Goal: Information Seeking & Learning: Learn about a topic

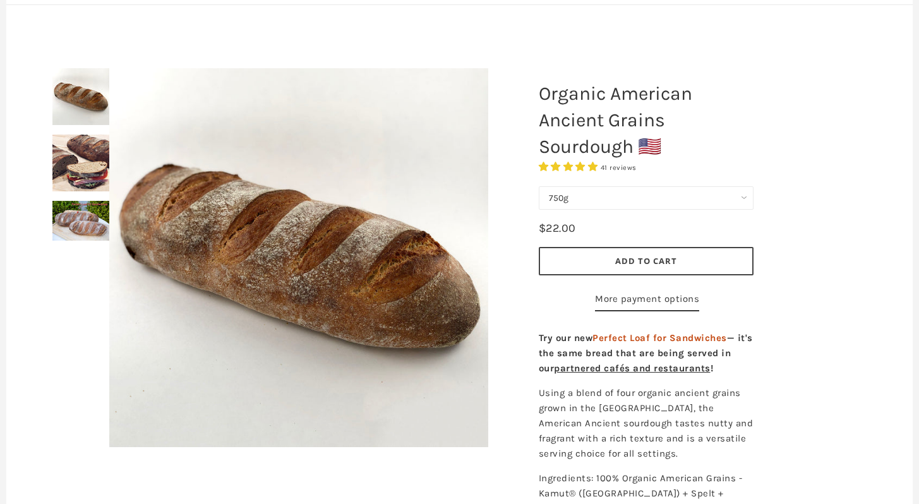
scroll to position [114, 0]
click at [87, 161] on div at bounding box center [299, 258] width 442 height 442
click at [85, 198] on div at bounding box center [299, 258] width 442 height 442
drag, startPoint x: 82, startPoint y: 225, endPoint x: 85, endPoint y: 177, distance: 48.1
click at [82, 225] on div at bounding box center [299, 258] width 442 height 442
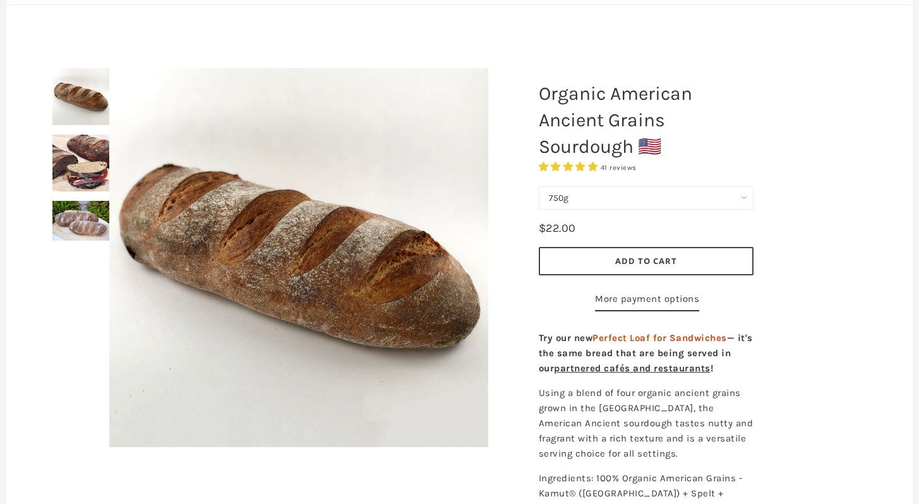
click at [85, 150] on div at bounding box center [299, 258] width 442 height 442
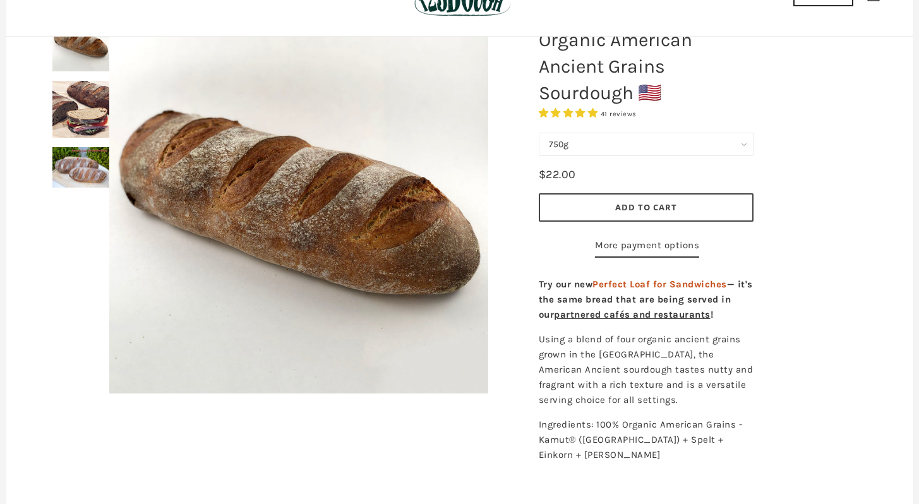
scroll to position [218, 0]
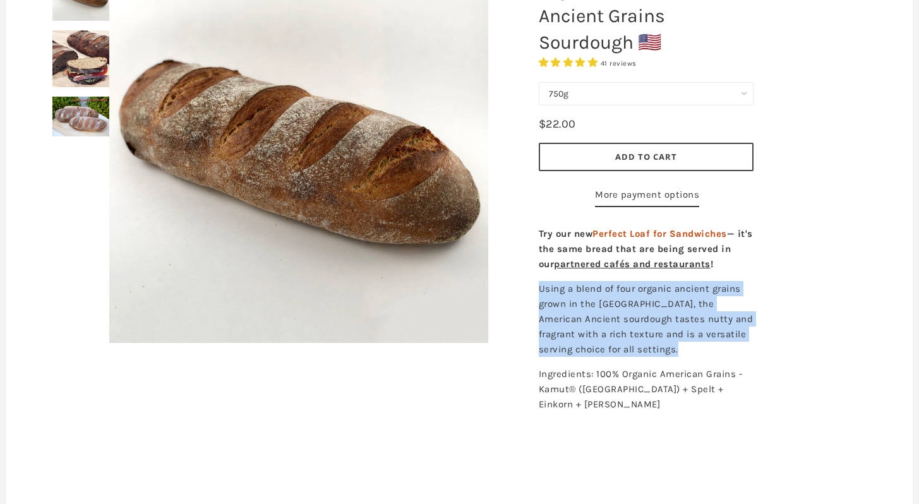
drag, startPoint x: 541, startPoint y: 309, endPoint x: 655, endPoint y: 401, distance: 146.5
click at [654, 398] on div "Try our new Perfect Loaf for Sandwiches — it's the same bread that are being se…" at bounding box center [646, 336] width 234 height 232
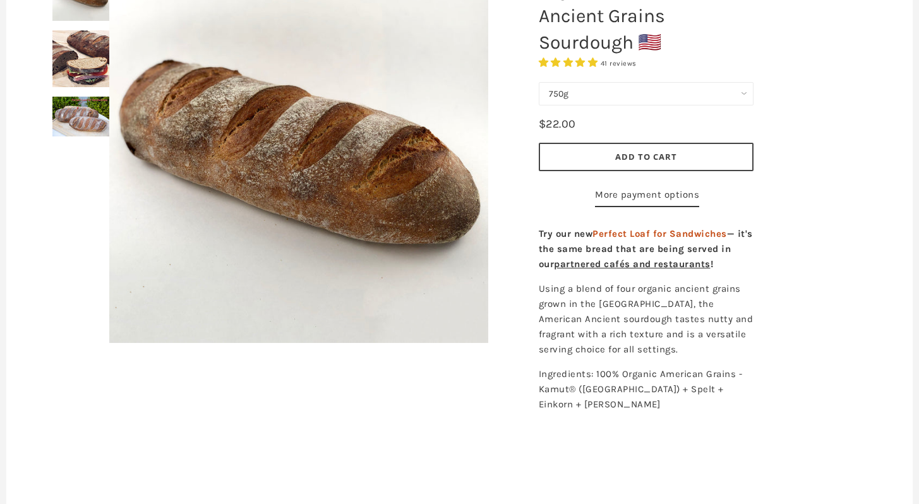
click at [655, 401] on span "Ingredients: 100% Organic American Grains - Kamut® ([GEOGRAPHIC_DATA]) + Spelt …" at bounding box center [641, 389] width 204 height 42
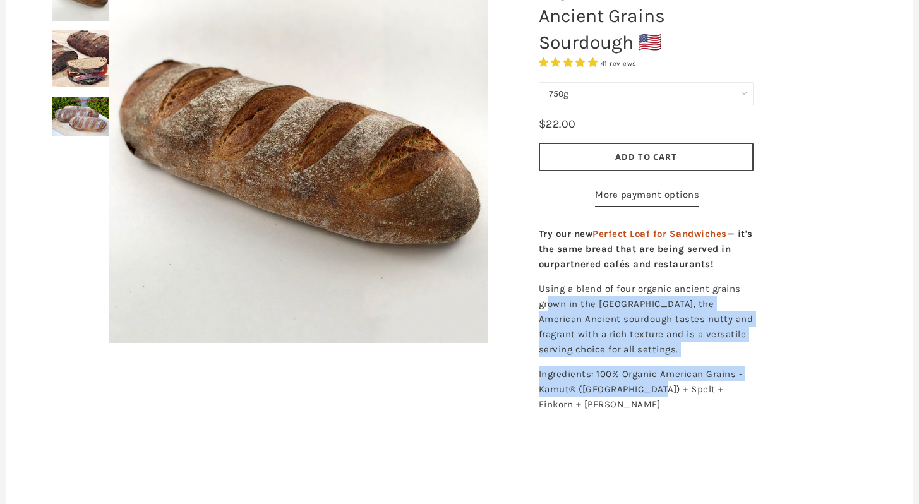
drag, startPoint x: 655, startPoint y: 410, endPoint x: 549, endPoint y: 328, distance: 133.8
click at [549, 327] on div "Try our new Perfect Loaf for Sandwiches — it's the same bread that are being se…" at bounding box center [646, 336] width 234 height 232
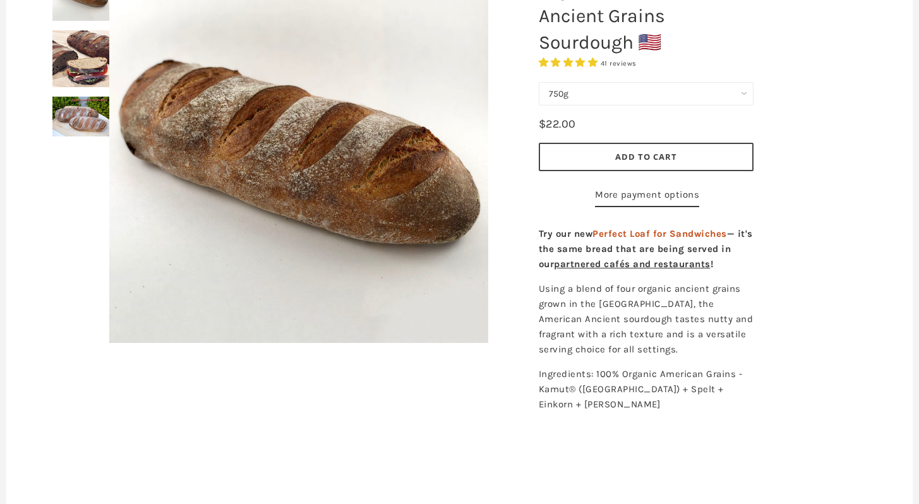
click at [549, 328] on span "Using a blend of four organic ancient grains grown in the [GEOGRAPHIC_DATA], th…" at bounding box center [646, 319] width 215 height 72
drag, startPoint x: 530, startPoint y: 299, endPoint x: 698, endPoint y: 421, distance: 207.0
click at [697, 422] on div "Try our new Perfect Loaf for Sandwiches — it's the same bread that are being se…" at bounding box center [646, 336] width 234 height 232
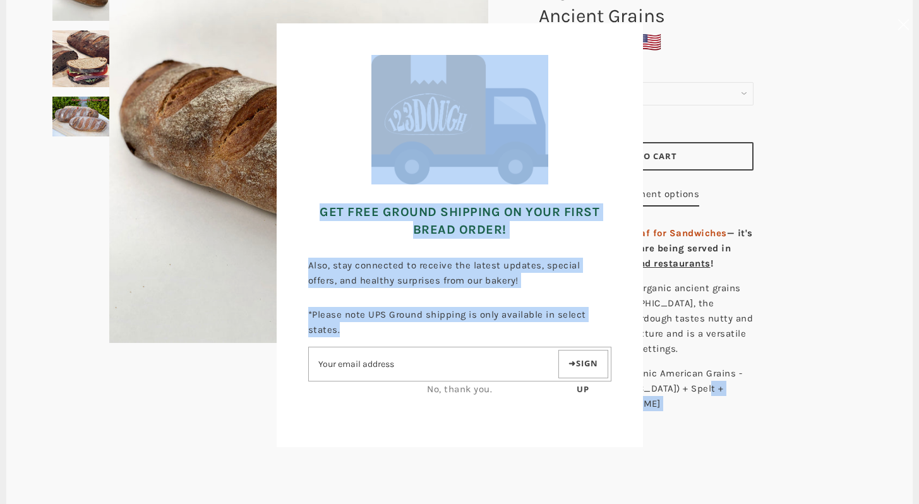
drag, startPoint x: 698, startPoint y: 421, endPoint x: 542, endPoint y: 318, distance: 186.4
click at [543, 317] on body "arrow-left icon arrow-right icon behance icon cart icon chevron-left icon chevr…" at bounding box center [459, 212] width 919 height 504
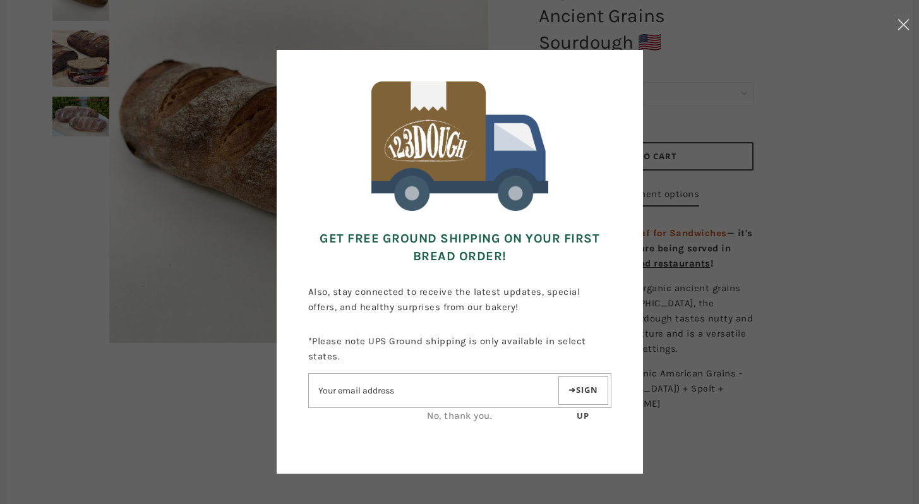
scroll to position [6, 0]
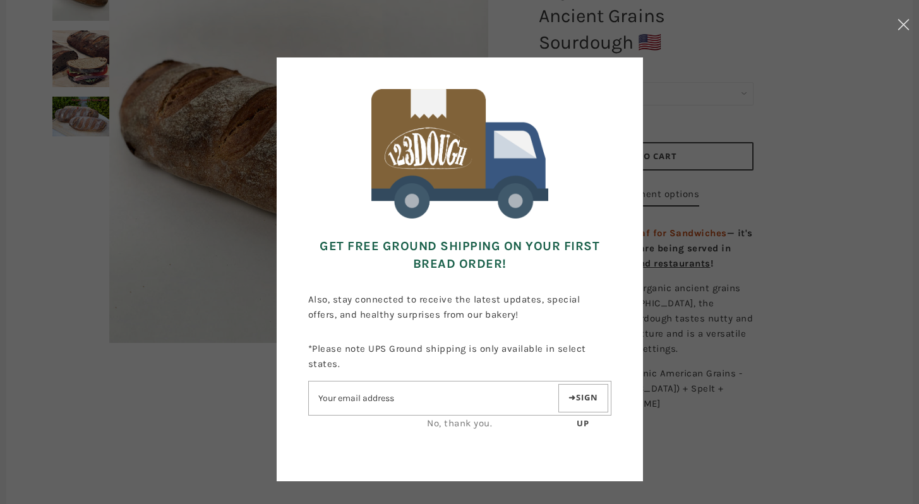
click at [542, 320] on p "Also, stay connected to receive the latest updates, special offers, and healthy…" at bounding box center [459, 306] width 303 height 49
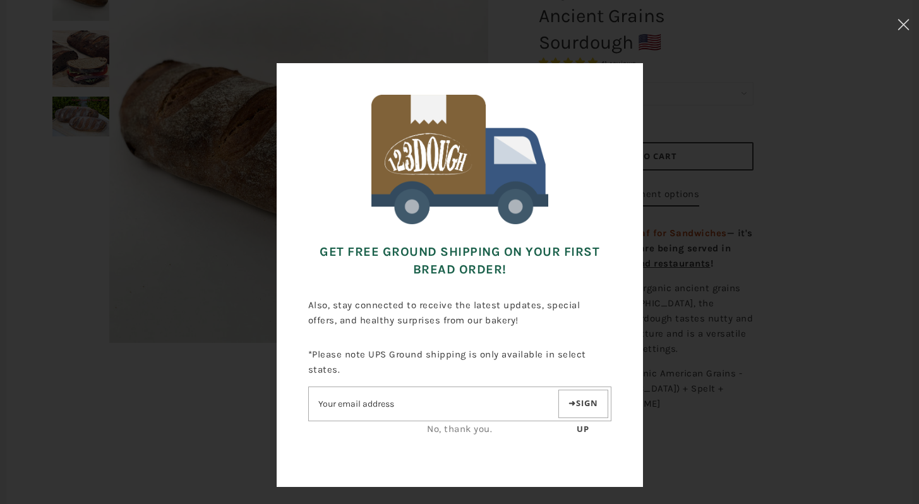
click at [739, 182] on div "Get FREE Ground Shipping on Your First Bread Order! Also, stay connected to rec…" at bounding box center [459, 277] width 793 height 428
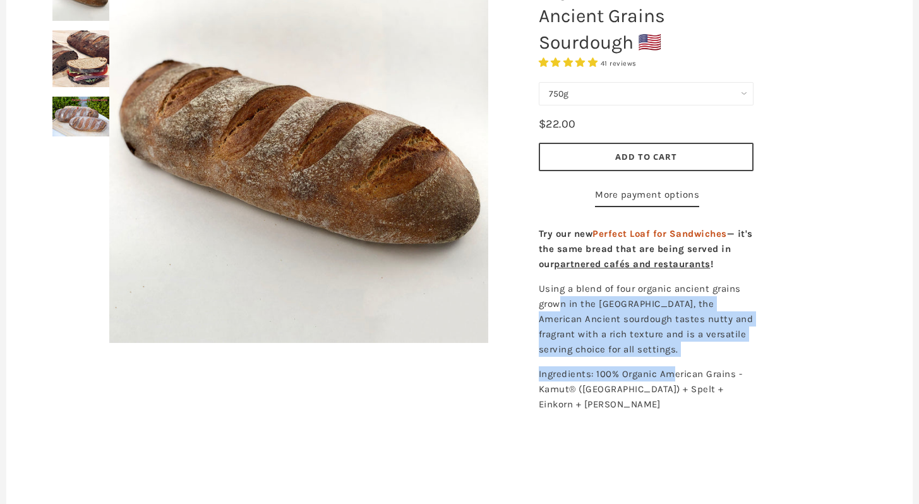
drag, startPoint x: 558, startPoint y: 336, endPoint x: 674, endPoint y: 397, distance: 131.1
click at [674, 396] on div "Try our new Perfect Loaf for Sandwiches — it's the same bread that are being se…" at bounding box center [646, 336] width 234 height 232
drag, startPoint x: 674, startPoint y: 397, endPoint x: 719, endPoint y: 433, distance: 57.9
click at [674, 397] on span "Ingredients: 100% Organic American Grains - Kamut® ([GEOGRAPHIC_DATA]) + Spelt …" at bounding box center [641, 389] width 204 height 42
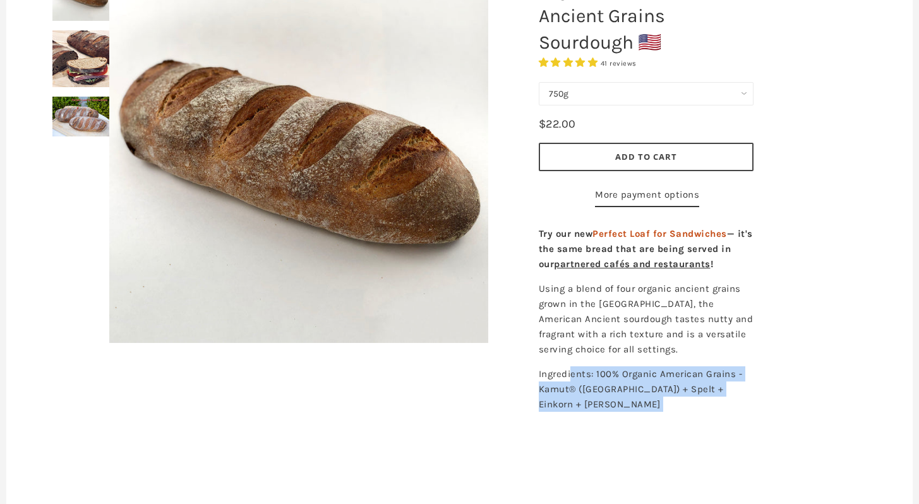
drag, startPoint x: 732, startPoint y: 445, endPoint x: 596, endPoint y: 412, distance: 139.5
click at [571, 400] on div "Try our new Perfect Loaf for Sandwiches — it's the same bread that are being se…" at bounding box center [646, 336] width 234 height 232
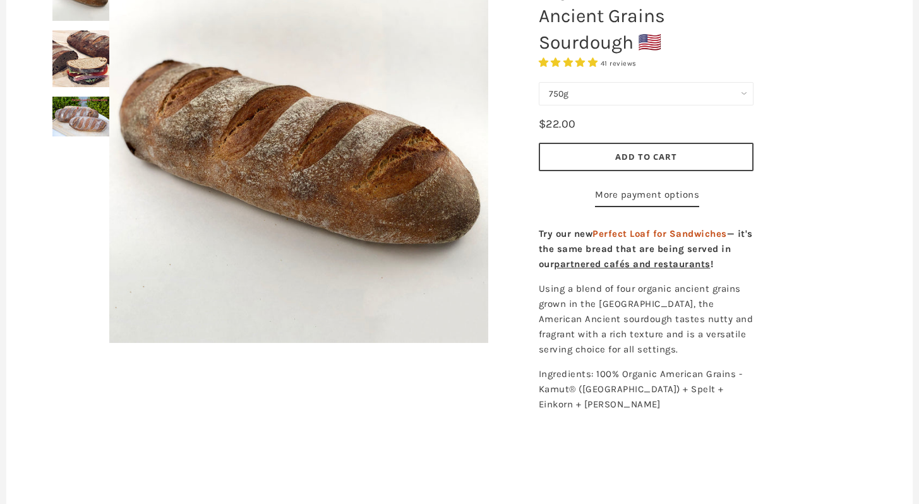
click at [611, 410] on span "Ingredients: 100% Organic American Grains - Kamut® ([GEOGRAPHIC_DATA]) + Spelt …" at bounding box center [641, 389] width 204 height 42
drag, startPoint x: 559, startPoint y: 404, endPoint x: 552, endPoint y: 426, distance: 23.4
click at [559, 406] on p "Ingredients: 100% Organic American Grains - Kamut® ([GEOGRAPHIC_DATA]) + Spelt …" at bounding box center [646, 388] width 215 height 45
click at [551, 410] on span "Ingredients: 100% Organic American Grains - Kamut® ([GEOGRAPHIC_DATA]) + Spelt …" at bounding box center [641, 389] width 204 height 42
drag, startPoint x: 585, startPoint y: 422, endPoint x: 705, endPoint y: 431, distance: 119.7
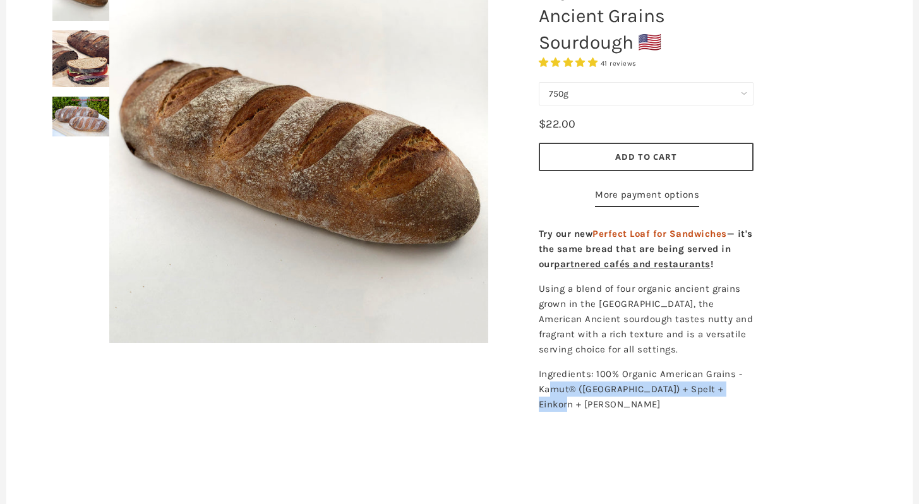
click at [705, 412] on p "Ingredients: 100% Organic American Grains - Kamut® ([GEOGRAPHIC_DATA]) + Spelt …" at bounding box center [646, 388] width 215 height 45
drag, startPoint x: 693, startPoint y: 431, endPoint x: 562, endPoint y: 409, distance: 132.6
click at [514, 394] on div at bounding box center [459, 196] width 843 height 529
click at [607, 412] on p "Ingredients: 100% Organic American Grains - Kamut® ([GEOGRAPHIC_DATA]) + Spelt …" at bounding box center [646, 388] width 215 height 45
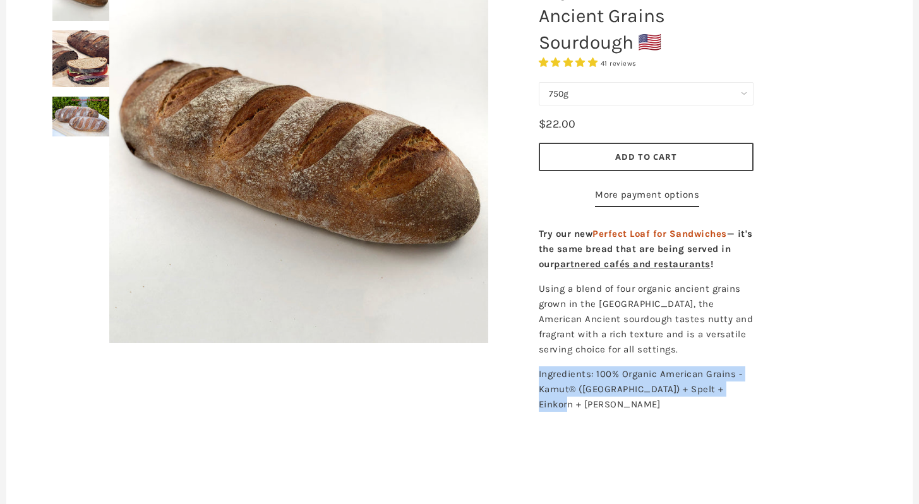
drag, startPoint x: 568, startPoint y: 404, endPoint x: 653, endPoint y: 433, distance: 90.1
click at [653, 433] on div "Try our new Perfect Loaf for Sandwiches — it's the same bread that are being se…" at bounding box center [646, 336] width 234 height 232
click at [653, 412] on p "Ingredients: 100% Organic American Grains - Kamut® ([GEOGRAPHIC_DATA]) + Spelt …" at bounding box center [646, 388] width 215 height 45
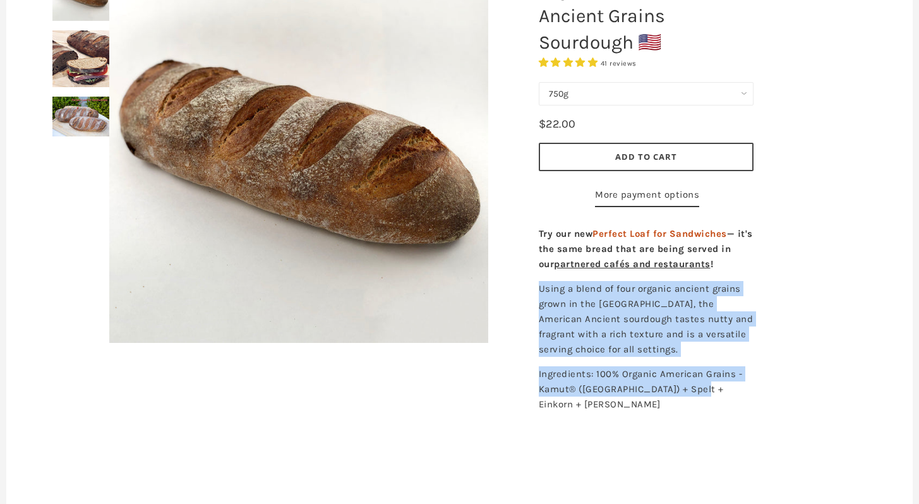
drag, startPoint x: 698, startPoint y: 418, endPoint x: 564, endPoint y: 311, distance: 172.1
click at [563, 303] on div "Try our new Perfect Loaf for Sandwiches — it's the same bread that are being se…" at bounding box center [646, 336] width 234 height 232
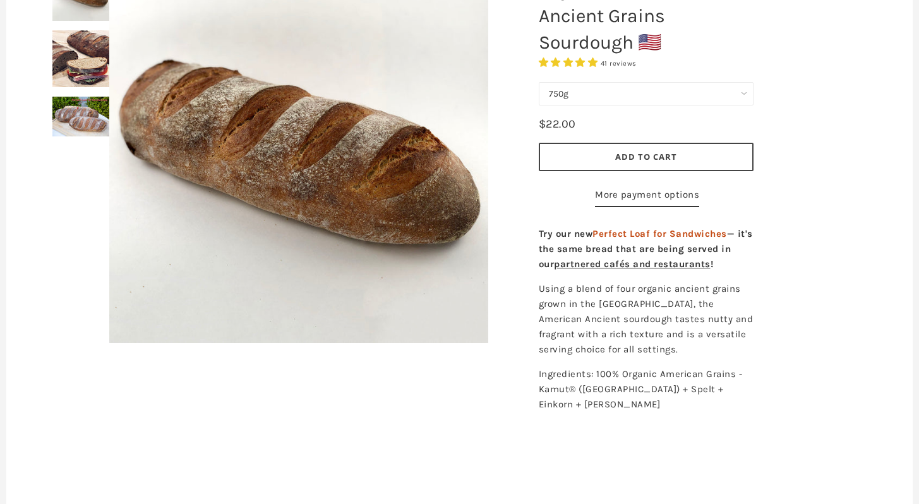
click at [588, 355] on span "Using a blend of four organic ancient grains grown in the [GEOGRAPHIC_DATA], th…" at bounding box center [646, 319] width 215 height 72
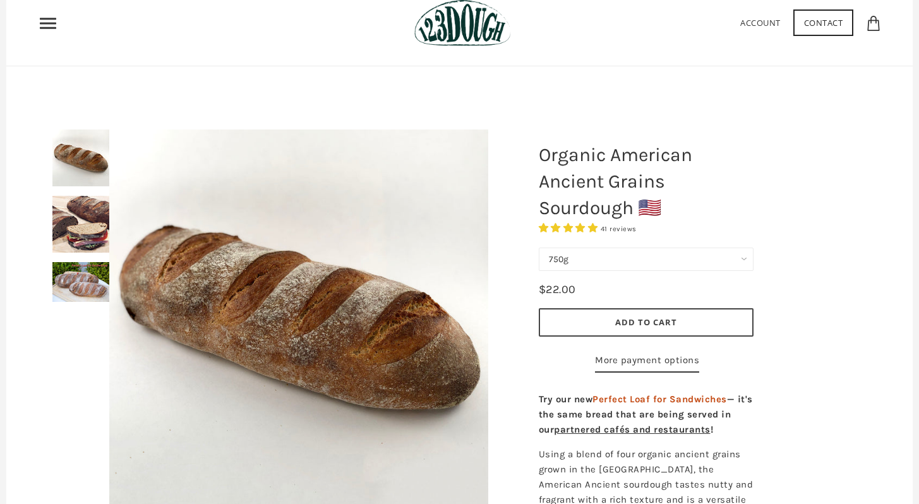
scroll to position [0, 0]
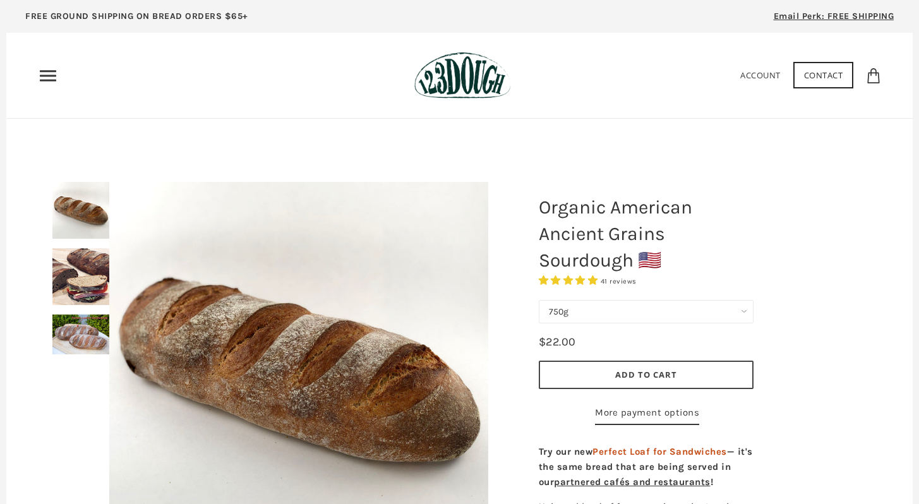
click at [650, 316] on select "750g Perfect Loaf for Sandwiches (Whole, 1500g) Perfect Loaf for Sandwiches (Ha…" at bounding box center [646, 311] width 215 height 23
click at [803, 266] on div "Organic American Ancient Grains Sourdough 🇺🇸 41 reviews 750g Perfect Loaf for S…" at bounding box center [709, 414] width 379 height 529
click at [74, 280] on img at bounding box center [80, 276] width 57 height 57
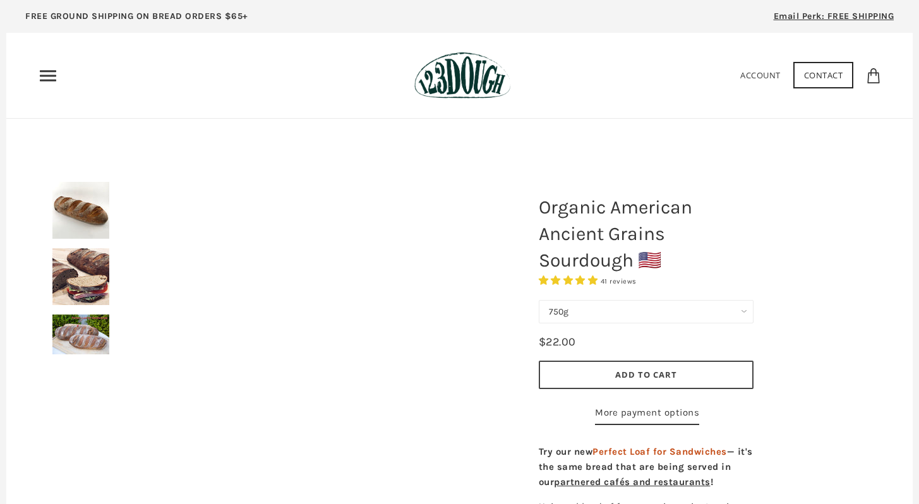
click at [78, 323] on div at bounding box center [299, 371] width 442 height 442
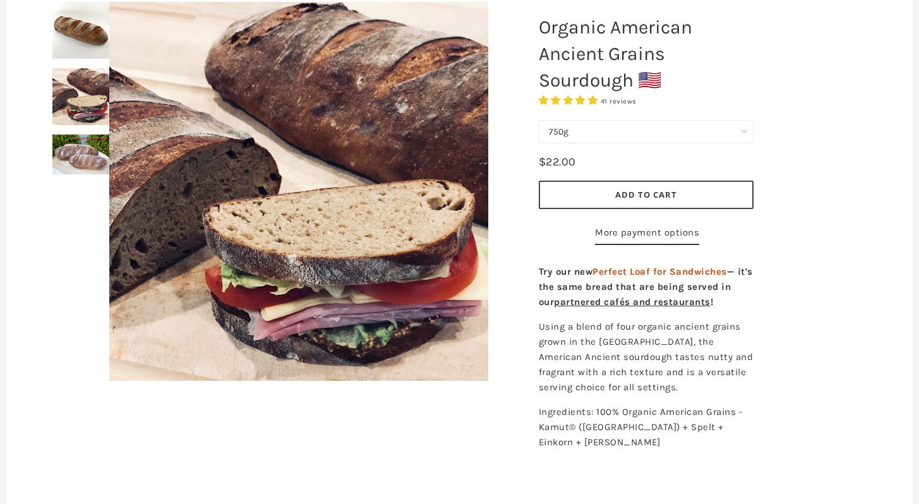
scroll to position [179, 0]
click at [76, 69] on img at bounding box center [80, 97] width 57 height 57
click at [82, 50] on div at bounding box center [299, 192] width 442 height 442
click at [63, 147] on img at bounding box center [80, 155] width 57 height 40
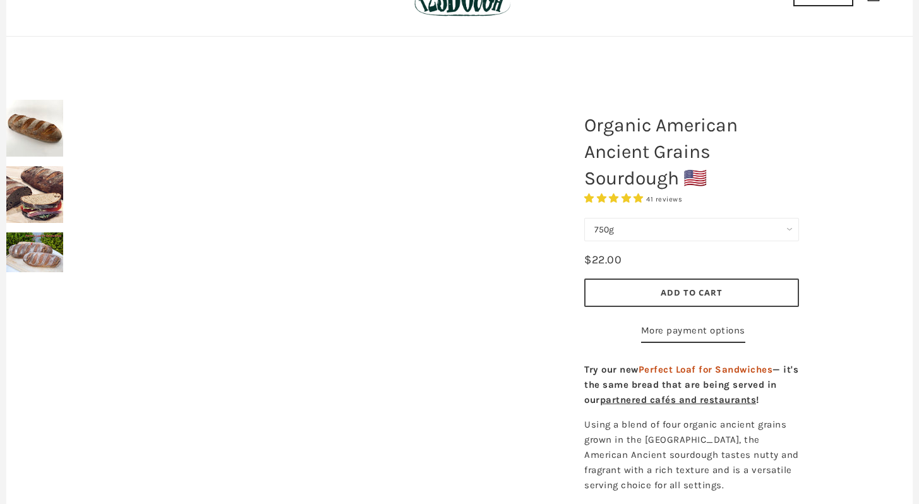
click at [46, 132] on div at bounding box center [299, 264] width 534 height 393
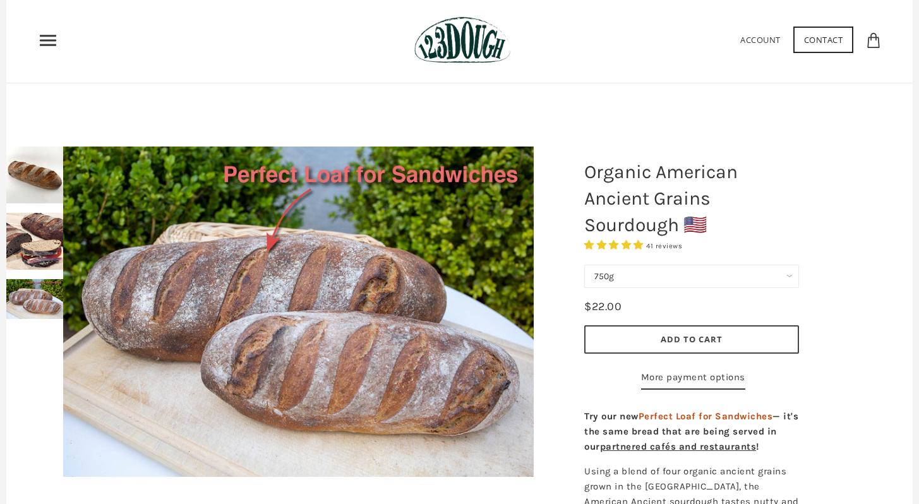
scroll to position [0, 0]
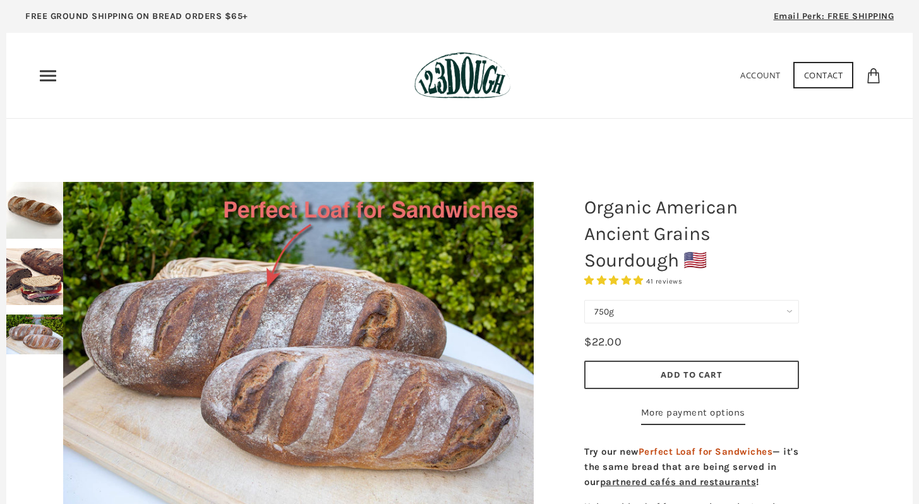
click at [40, 78] on icon "Primary" at bounding box center [48, 76] width 20 height 20
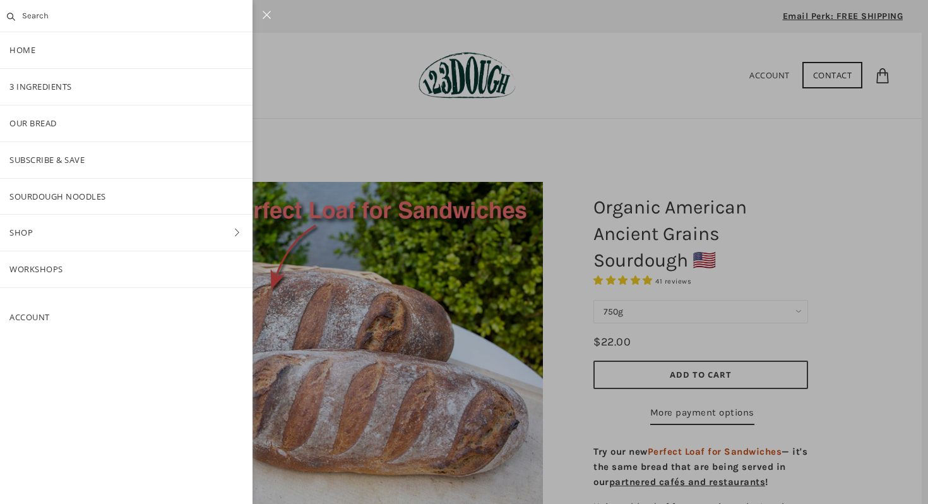
click at [430, 134] on div at bounding box center [464, 252] width 928 height 504
